Goal: Task Accomplishment & Management: Complete application form

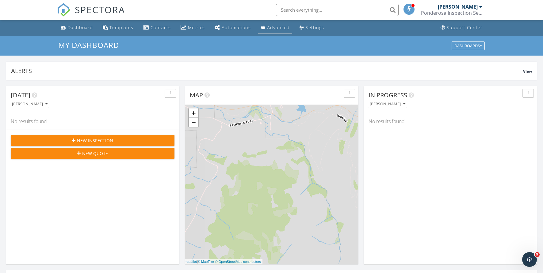
click at [273, 29] on div "Advanced" at bounding box center [278, 28] width 23 height 6
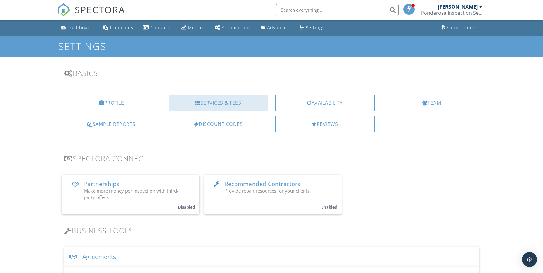
click at [211, 102] on div "Services & Fees" at bounding box center [218, 102] width 99 height 17
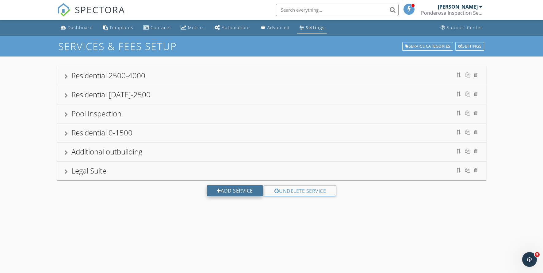
click at [236, 189] on div "Add Service" at bounding box center [235, 190] width 56 height 11
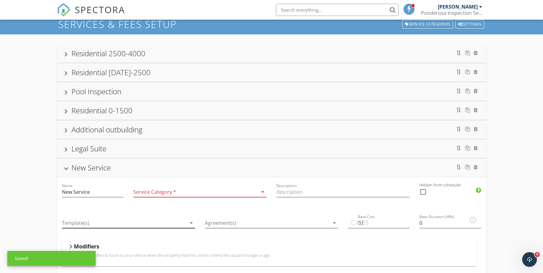
scroll to position [35, 0]
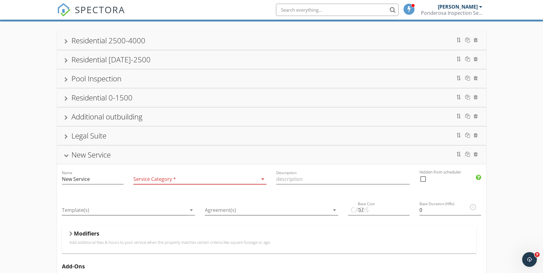
click at [260, 177] on icon "arrow_drop_down" at bounding box center [262, 178] width 7 height 7
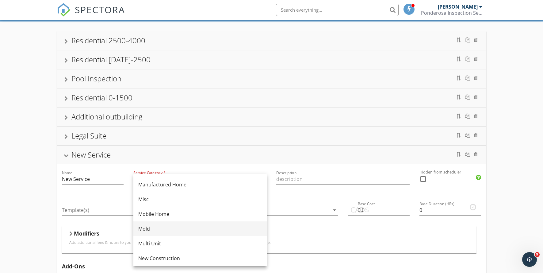
scroll to position [120, 0]
click at [148, 224] on div "Mold" at bounding box center [200, 225] width 124 height 7
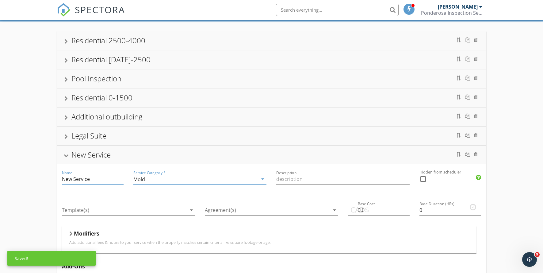
drag, startPoint x: 92, startPoint y: 179, endPoint x: 59, endPoint y: 180, distance: 33.2
click at [59, 180] on div "Name New Service" at bounding box center [92, 179] width 71 height 31
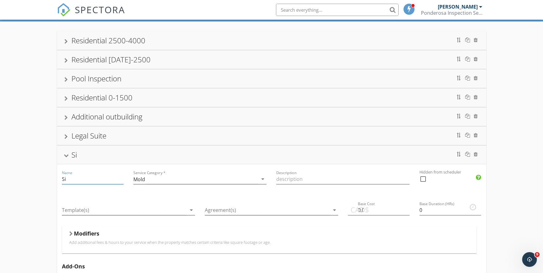
type input "S"
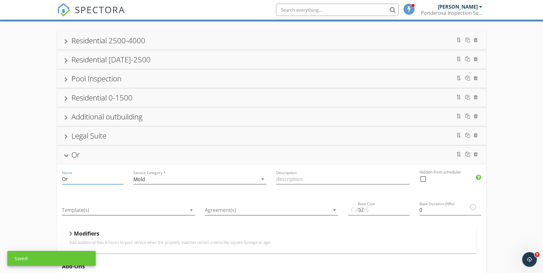
type input "O"
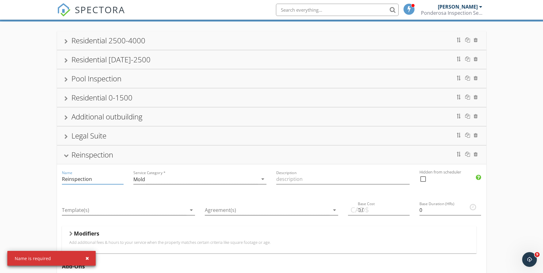
type input "Reinspection"
click at [86, 257] on div "button" at bounding box center [87, 258] width 3 height 4
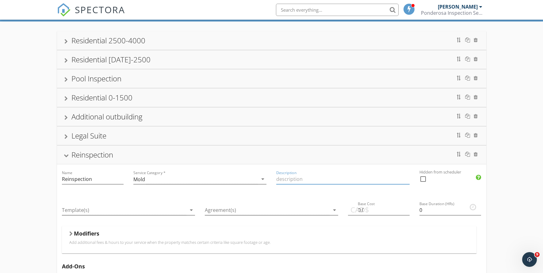
click at [298, 179] on input "Description" at bounding box center [342, 179] width 133 height 10
type input "Confirmation of remediation"
click at [191, 209] on icon "arrow_drop_down" at bounding box center [191, 209] width 7 height 7
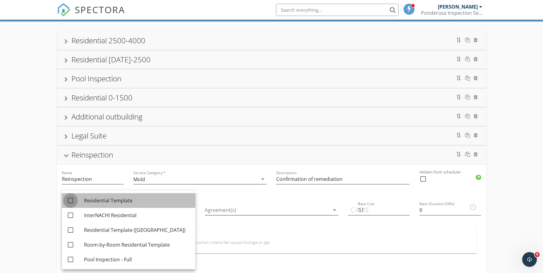
click at [71, 198] on div at bounding box center [70, 200] width 10 height 10
checkbox input "true"
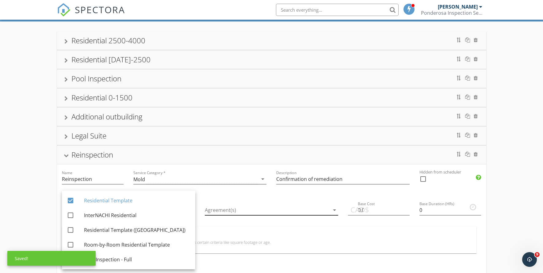
click at [335, 210] on icon "arrow_drop_down" at bounding box center [334, 209] width 7 height 7
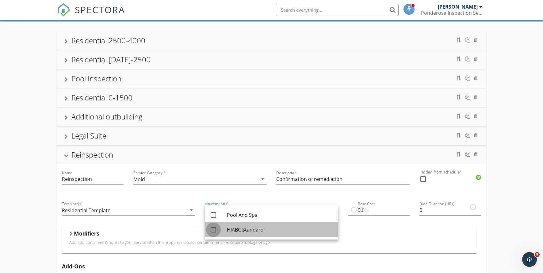
drag, startPoint x: 214, startPoint y: 230, endPoint x: 219, endPoint y: 229, distance: 5.5
click at [214, 230] on div at bounding box center [213, 229] width 10 height 10
checkbox input "true"
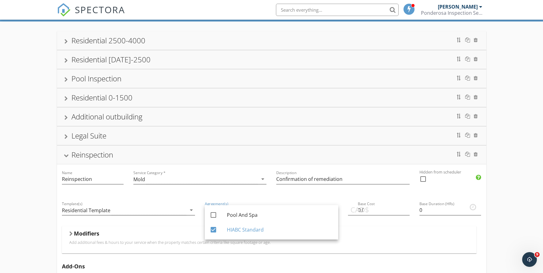
click at [411, 237] on div "Modifiers" at bounding box center [269, 235] width 400 height 10
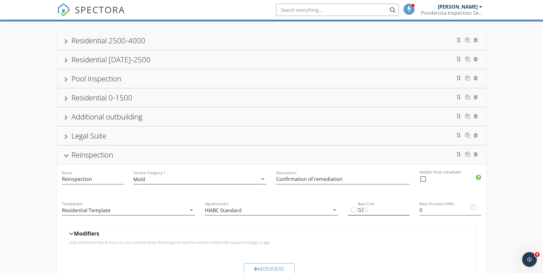
click at [380, 209] on input "0.0" at bounding box center [379, 210] width 62 height 10
drag, startPoint x: 329, startPoint y: 209, endPoint x: 325, endPoint y: 209, distance: 3.4
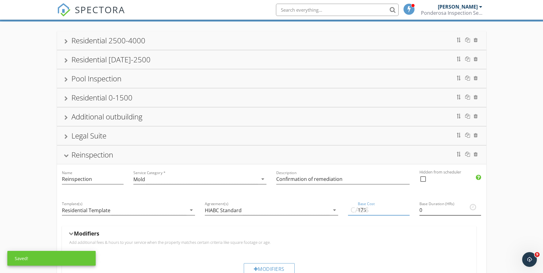
type input "175"
drag, startPoint x: 428, startPoint y: 211, endPoint x: 470, endPoint y: 219, distance: 43.0
click at [428, 211] on input "0" at bounding box center [451, 210] width 62 height 10
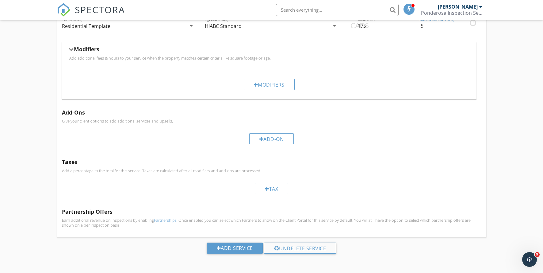
scroll to position [219, 0]
type input ".5"
click at [240, 246] on div "Add Service" at bounding box center [235, 247] width 56 height 11
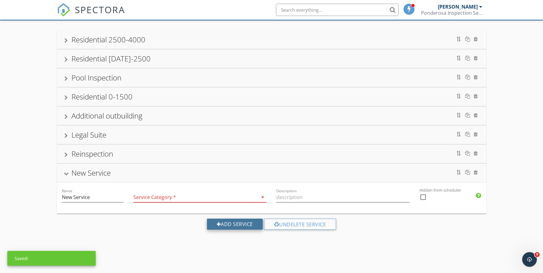
scroll to position [36, 0]
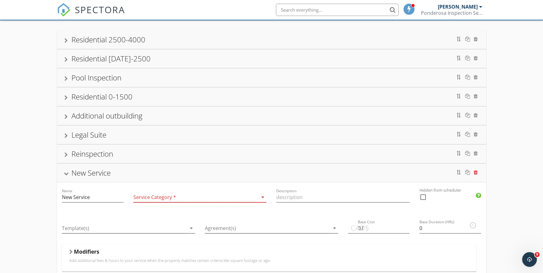
click at [476, 171] on div at bounding box center [476, 172] width 4 height 5
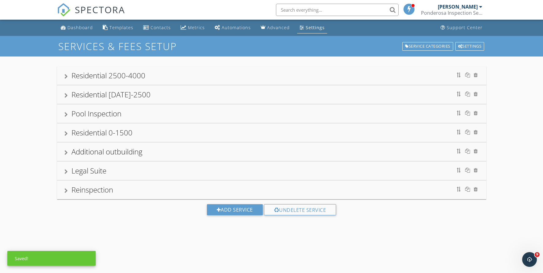
scroll to position [0, 0]
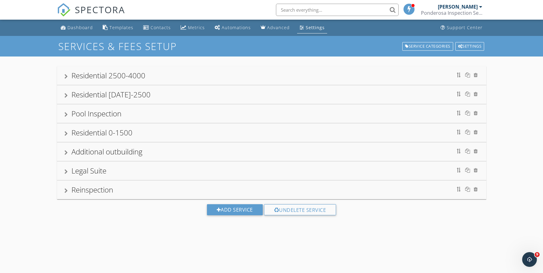
click at [128, 187] on div "Reinspection" at bounding box center [271, 189] width 415 height 11
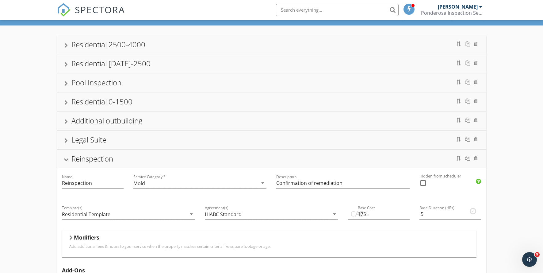
scroll to position [25, 0]
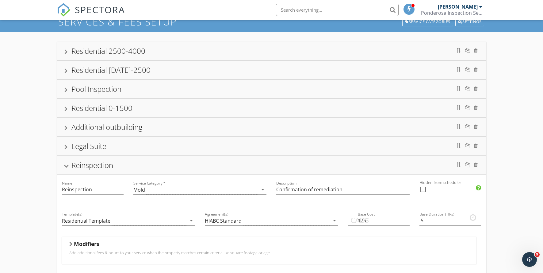
click at [153, 168] on div "Reinspection" at bounding box center [271, 165] width 415 height 11
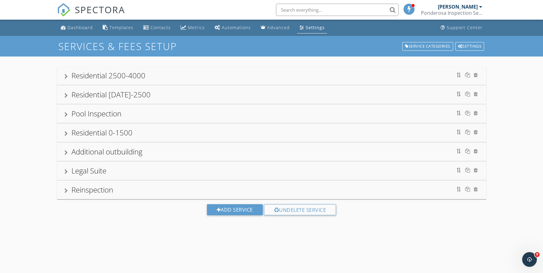
scroll to position [0, 0]
click at [80, 28] on div "Dashboard" at bounding box center [79, 28] width 25 height 6
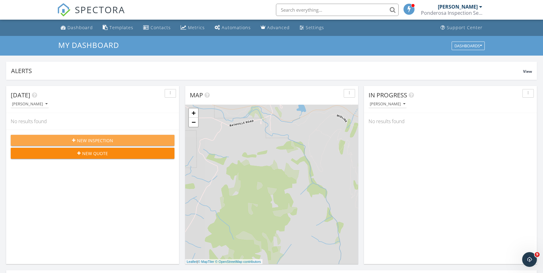
click at [91, 140] on span "New Inspection" at bounding box center [95, 140] width 36 height 6
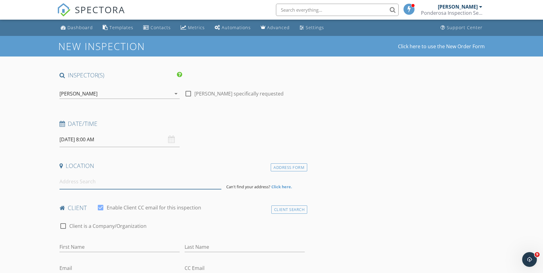
click at [86, 180] on input at bounding box center [141, 181] width 162 height 15
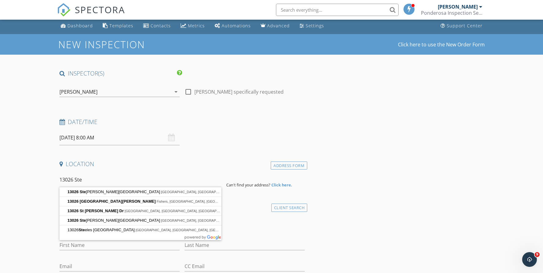
scroll to position [2, 0]
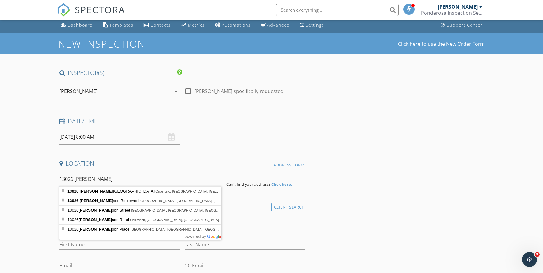
type input "13026 [PERSON_NAME]"
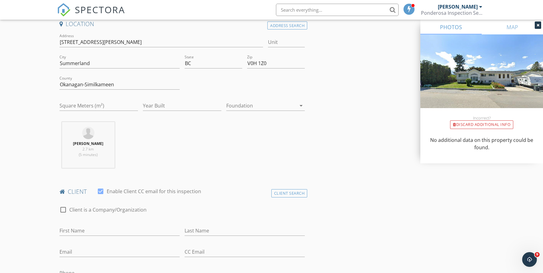
scroll to position [142, 0]
drag, startPoint x: 105, startPoint y: 222, endPoint x: 101, endPoint y: 228, distance: 7.3
click at [105, 222] on div "First Name" at bounding box center [120, 231] width 120 height 20
type input "[PERSON_NAME]"
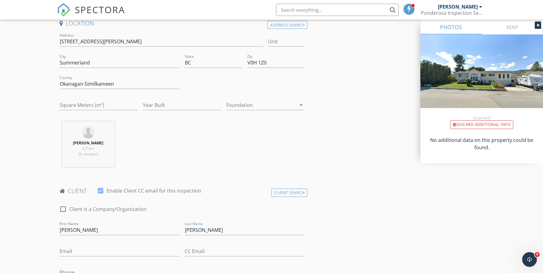
click at [91, 245] on div "Email" at bounding box center [120, 252] width 120 height 20
type input "G"
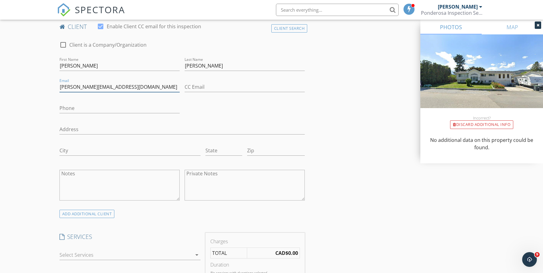
scroll to position [307, 0]
type input "[PERSON_NAME][EMAIL_ADDRESS][DOMAIN_NAME]"
click at [81, 99] on div "Phone" at bounding box center [120, 109] width 120 height 20
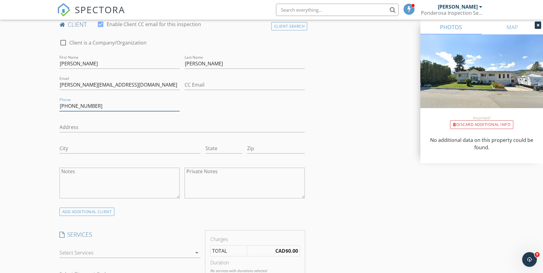
scroll to position [307, 0]
type input "[PHONE_NUMBER]"
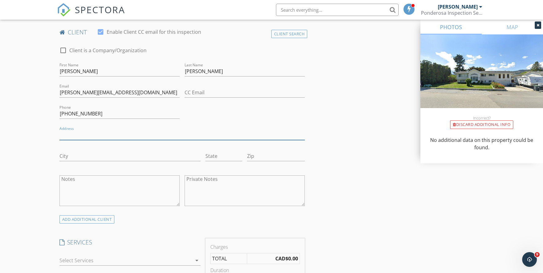
scroll to position [302, 0]
type input "[STREET_ADDRESS][PERSON_NAME]"
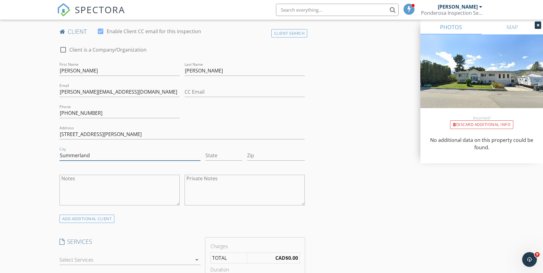
type input "Summerland"
drag, startPoint x: 226, startPoint y: 152, endPoint x: 234, endPoint y: 153, distance: 7.7
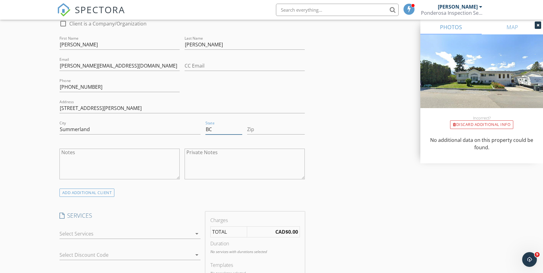
scroll to position [328, 0]
type input "BC"
click at [198, 231] on icon "arrow_drop_down" at bounding box center [196, 232] width 7 height 7
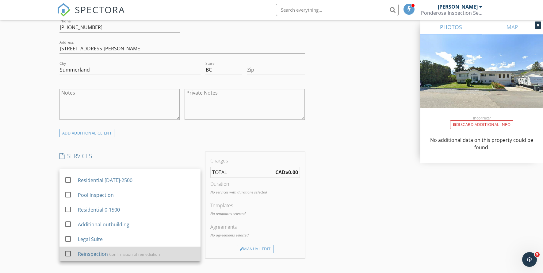
scroll to position [389, 0]
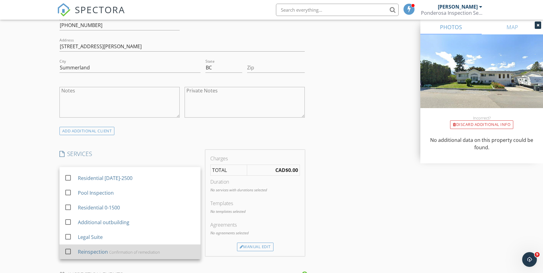
click at [126, 253] on div "Confirmation of remediation" at bounding box center [134, 251] width 51 height 5
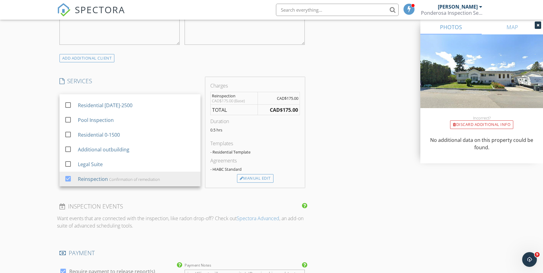
scroll to position [463, 0]
click at [373, 164] on div "INSPECTOR(S) check_box Joel Schneider PRIMARY Joel Schneider arrow_drop_down ch…" at bounding box center [272, 121] width 430 height 1026
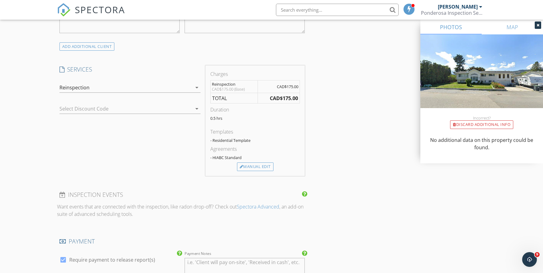
scroll to position [478, 1]
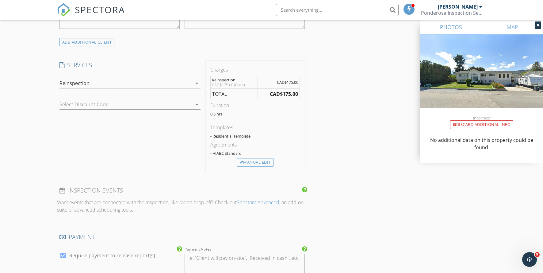
click at [195, 107] on icon "arrow_drop_down" at bounding box center [196, 104] width 7 height 7
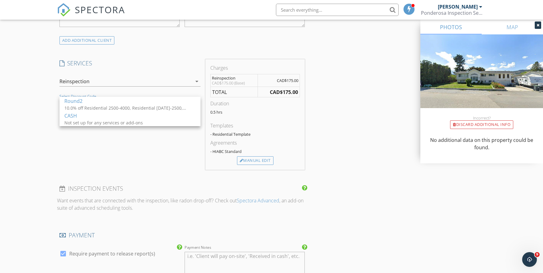
scroll to position [480, 0]
click at [132, 163] on div "SERVICES check_box_outline_blank Residential 2500-4000 check_box_outline_blank …" at bounding box center [130, 114] width 146 height 110
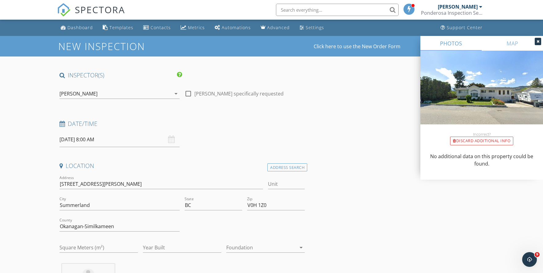
scroll to position [0, 0]
click at [176, 137] on input "2025/09/30 8:00 AM" at bounding box center [120, 139] width 120 height 15
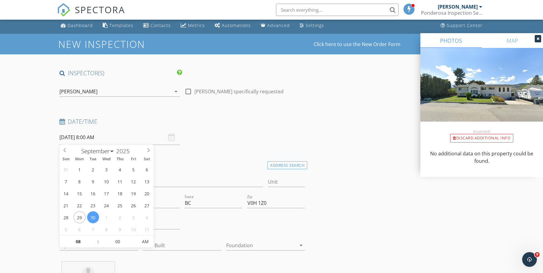
scroll to position [5, 0]
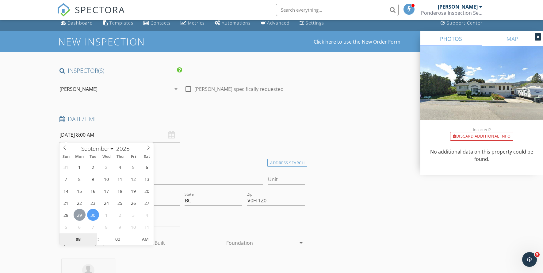
type input "2025/09/29 8:00 AM"
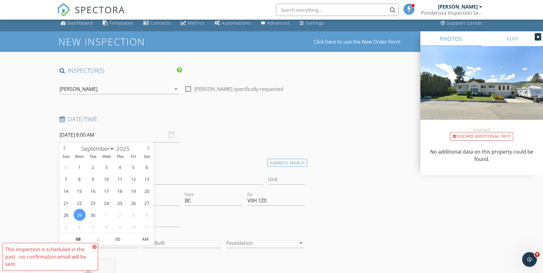
drag, startPoint x: 88, startPoint y: 133, endPoint x: 106, endPoint y: 133, distance: 17.2
click at [90, 133] on input "2025/09/29 8:00 AM" at bounding box center [120, 134] width 120 height 15
click at [106, 133] on input "2025/09/29 8:00 AM" at bounding box center [120, 134] width 120 height 15
click at [95, 135] on input "2025/09/29 8:00 AM" at bounding box center [120, 134] width 120 height 15
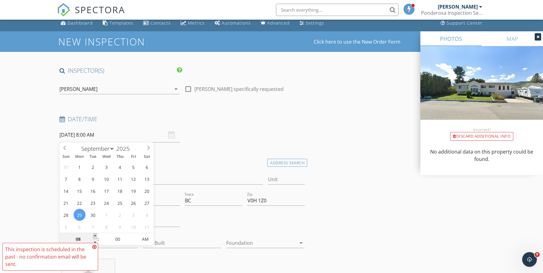
type input "09"
type input "2025/09/29 9:00 AM"
click at [94, 235] on span at bounding box center [95, 236] width 4 height 6
type input "10"
type input "2025/09/29 10:00 AM"
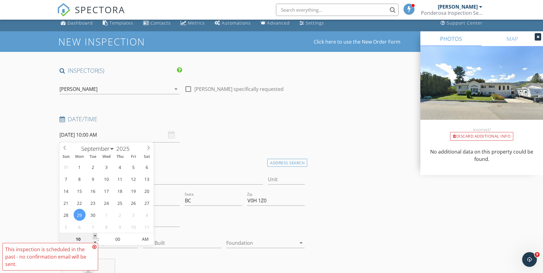
click at [94, 235] on span at bounding box center [95, 236] width 4 height 6
type input "11"
type input "2025/09/29 11:00 AM"
click at [94, 235] on span at bounding box center [95, 236] width 4 height 6
type input "12"
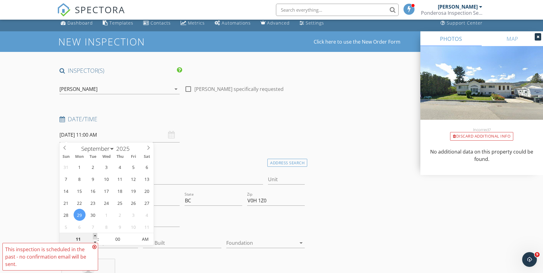
type input "2025/09/29 12:00 PM"
click at [94, 235] on span at bounding box center [95, 236] width 4 height 6
type input "01"
type input "2025/09/29 1:00 PM"
click at [94, 235] on span at bounding box center [95, 236] width 4 height 6
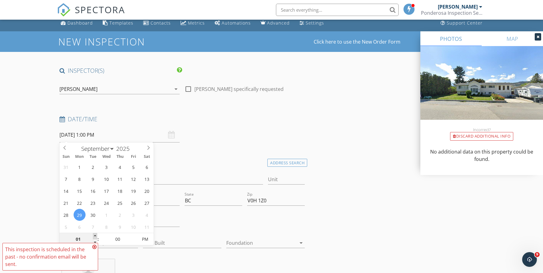
type input "02"
type input "2025/09/29 2:00 PM"
click at [94, 235] on span at bounding box center [95, 236] width 4 height 6
type input "03"
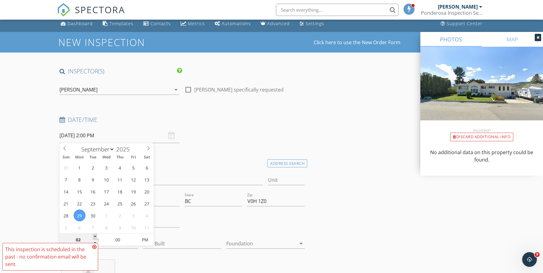
type input "2025/09/29 3:00 PM"
click at [94, 235] on span at bounding box center [95, 236] width 4 height 6
type input "04"
type input "[DATE] 4:00 PM"
click at [94, 235] on span at bounding box center [95, 236] width 4 height 6
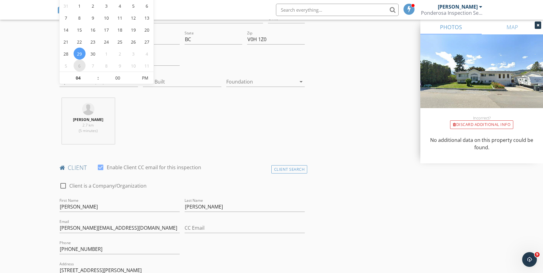
scroll to position [164, 0]
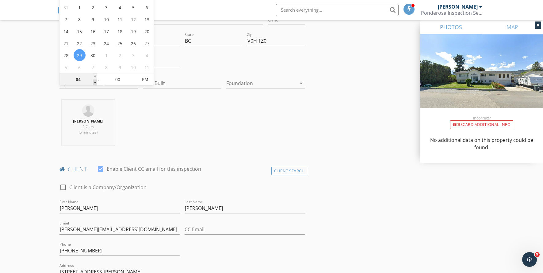
type input "03"
type input "2025/09/29 3:00 PM"
click at [96, 82] on span at bounding box center [95, 82] width 4 height 6
type input "02"
type input "2025/09/29 2:00 PM"
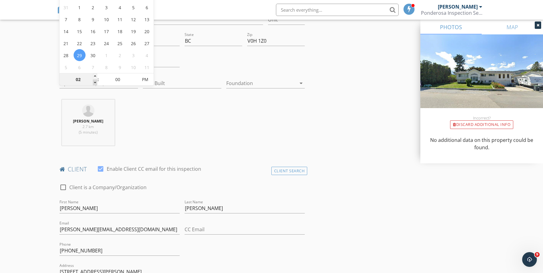
click at [96, 82] on span at bounding box center [95, 82] width 4 height 6
type input "03"
type input "2025/09/29 3:00 PM"
click at [94, 74] on span at bounding box center [95, 76] width 4 height 6
type input "04"
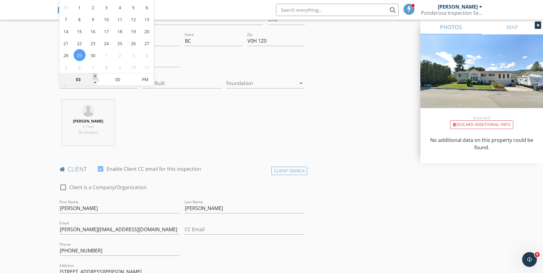
type input "[DATE] 4:00 PM"
click at [96, 74] on span at bounding box center [95, 76] width 4 height 6
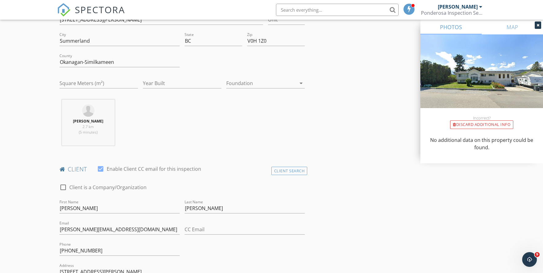
click at [158, 125] on div "Joel Schneider 2.7 km (5 minutes)" at bounding box center [182, 124] width 251 height 51
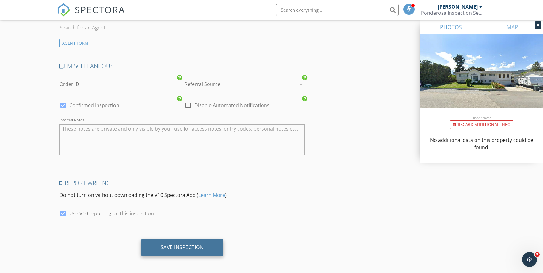
scroll to position [837, 0]
click at [180, 244] on div "Save Inspection" at bounding box center [182, 247] width 43 height 6
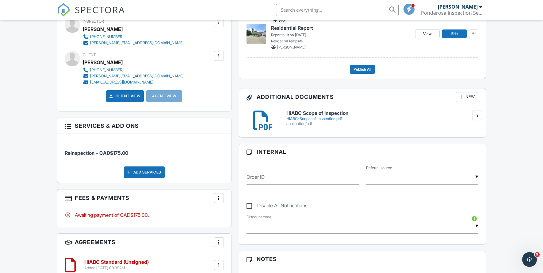
scroll to position [184, 0]
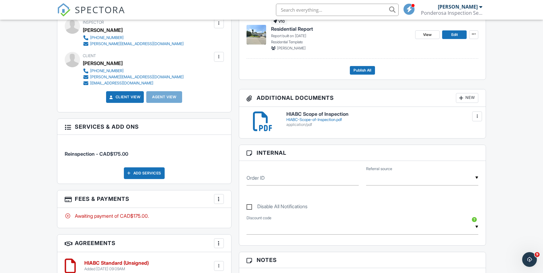
click at [22, 34] on div "Dashboard Templates Contacts Metrics Automations Advanced Settings Support Cent…" at bounding box center [271, 236] width 543 height 801
